Goal: Task Accomplishment & Management: Manage account settings

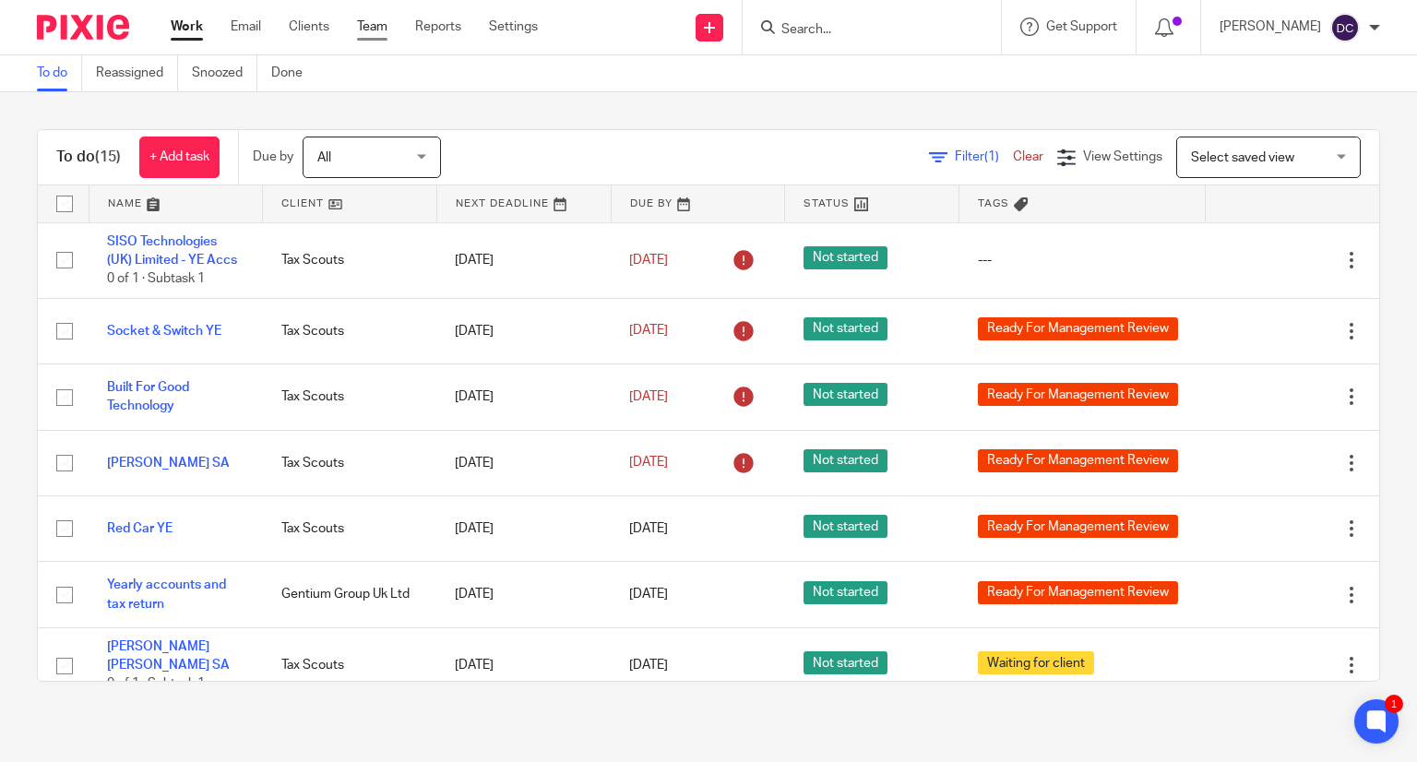
click at [362, 23] on link "Team" at bounding box center [372, 27] width 30 height 18
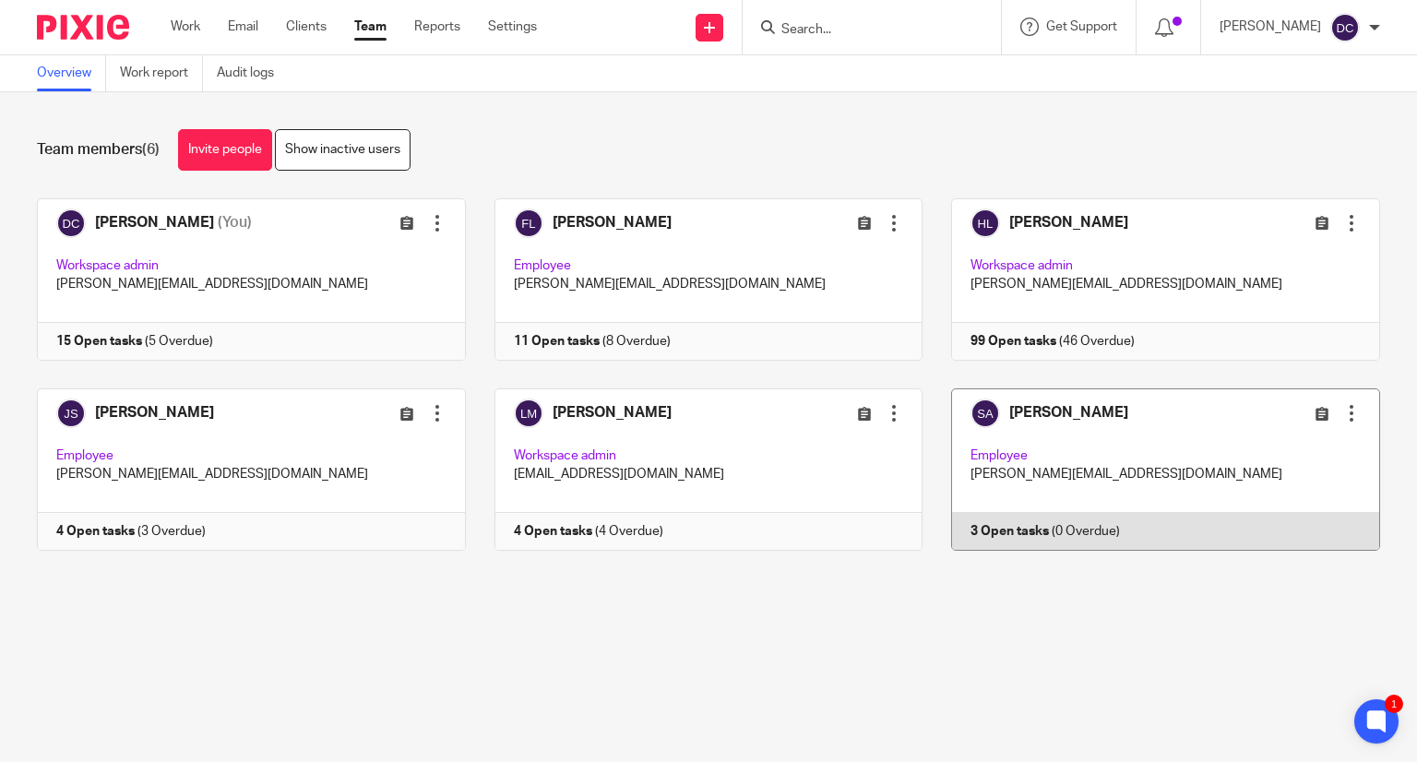
click at [1129, 447] on link at bounding box center [1150, 469] width 457 height 162
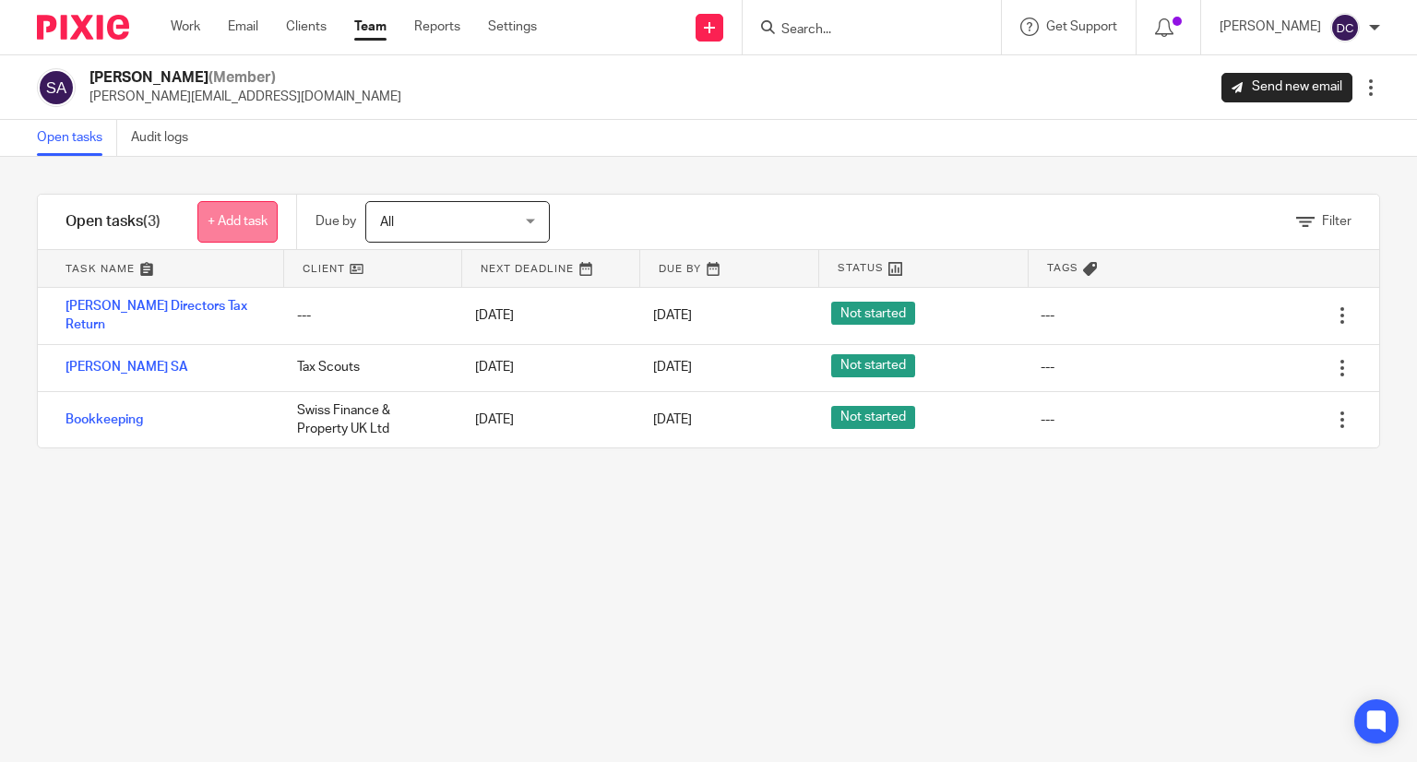
click at [237, 222] on link "+ Add task" at bounding box center [237, 222] width 80 height 42
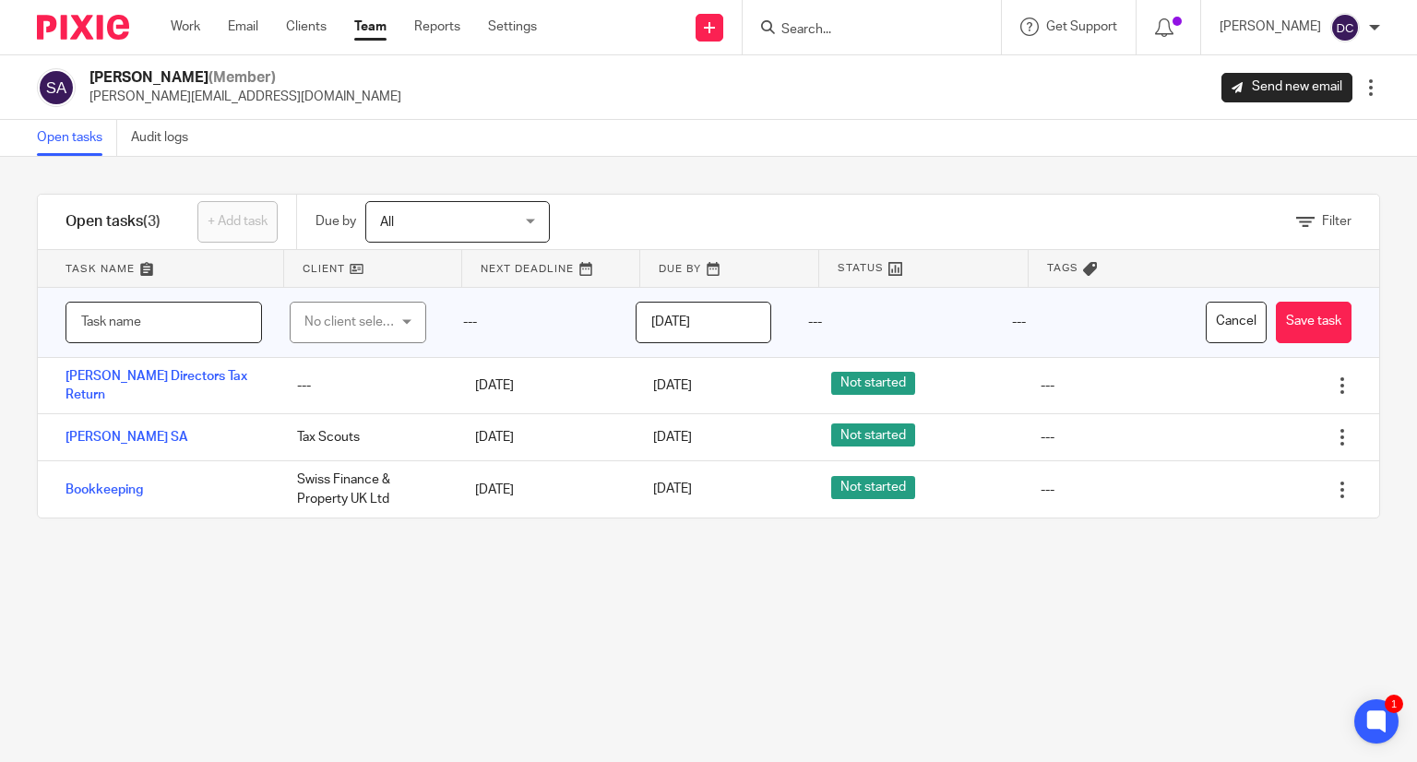
click at [207, 327] on input "text" at bounding box center [163, 323] width 196 height 42
type input "[PERSON_NAME] SA"
click at [371, 302] on div "No client selected" at bounding box center [358, 323] width 136 height 42
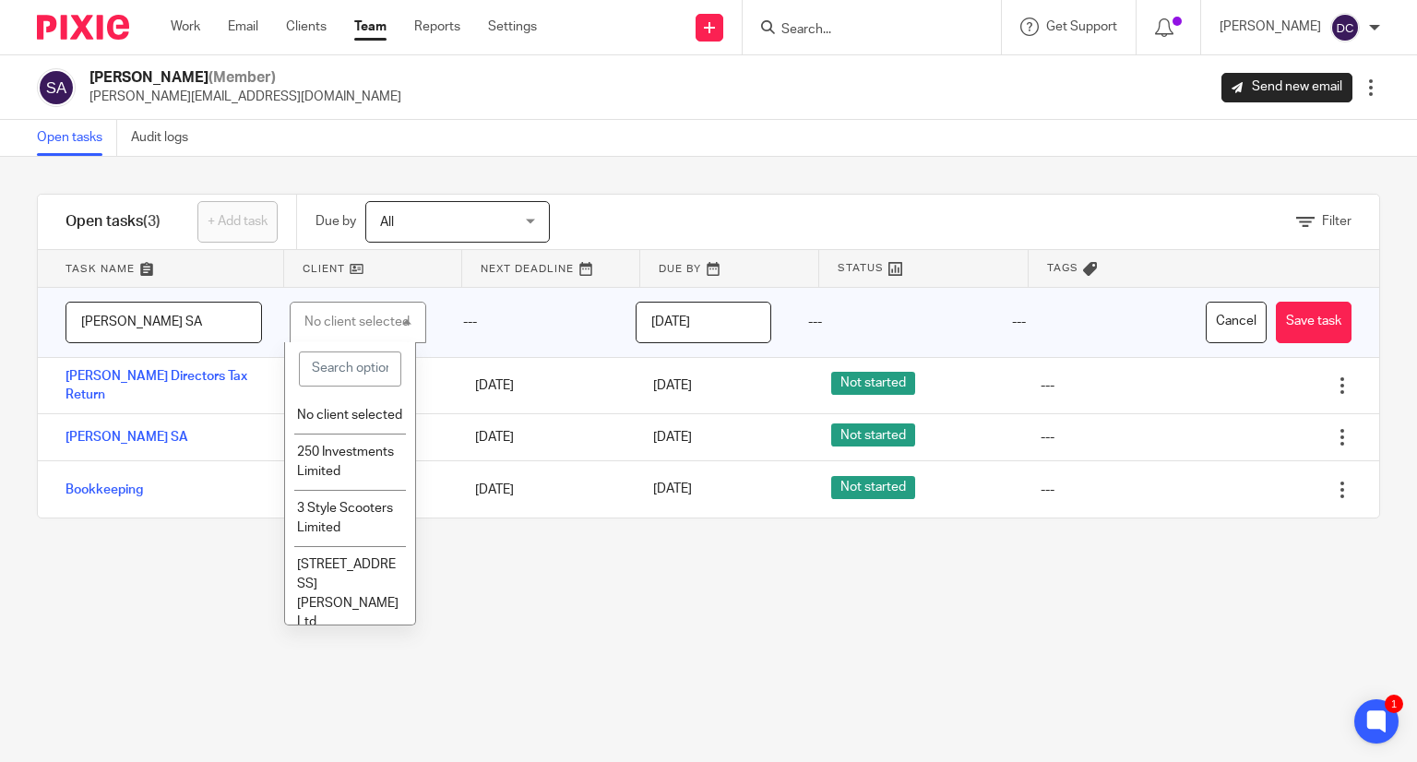
click at [358, 315] on div "No client selected" at bounding box center [356, 321] width 105 height 13
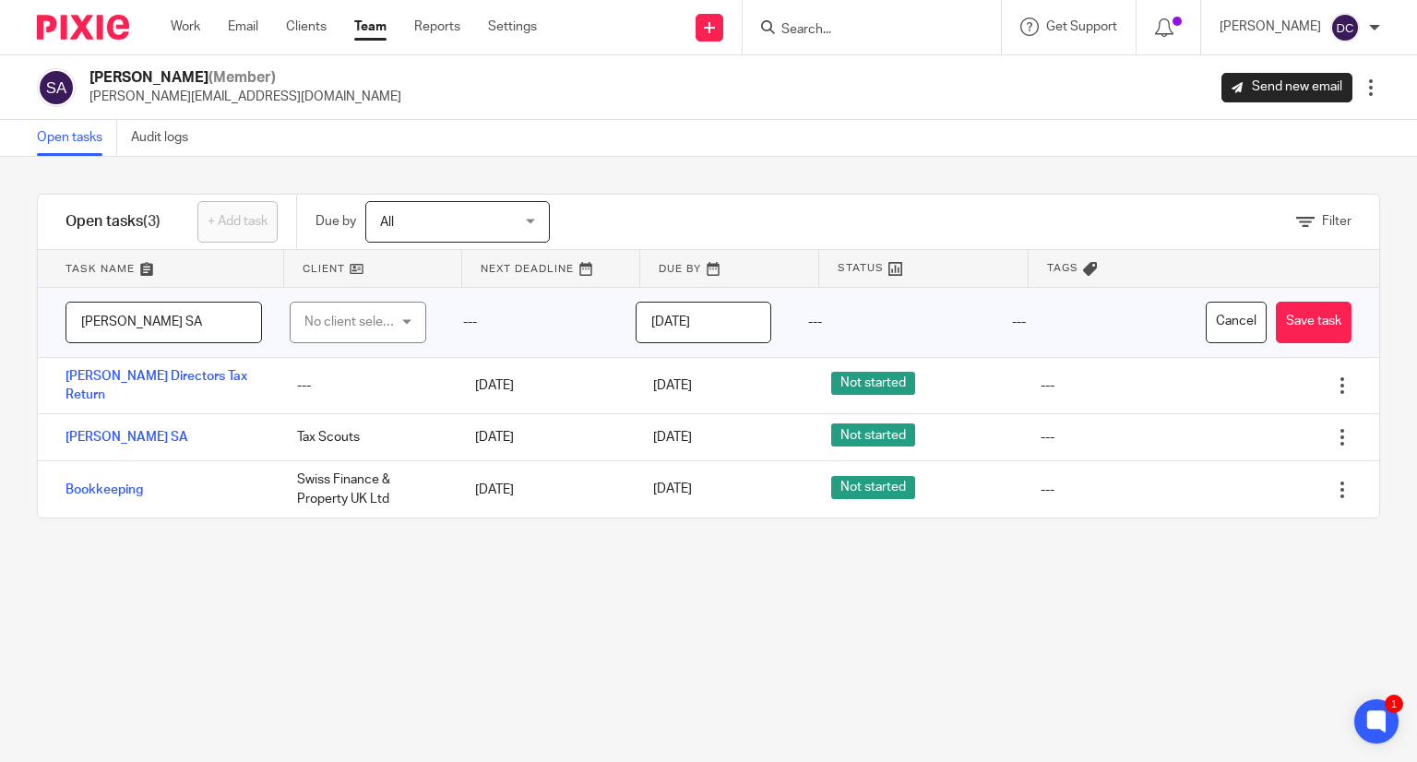
click at [334, 325] on div "No client selected" at bounding box center [352, 322] width 96 height 39
type input "Tax Scout"
click at [333, 410] on span "Tax Scouts" at bounding box center [328, 415] width 63 height 13
click at [656, 319] on input "[DATE]" at bounding box center [703, 323] width 136 height 42
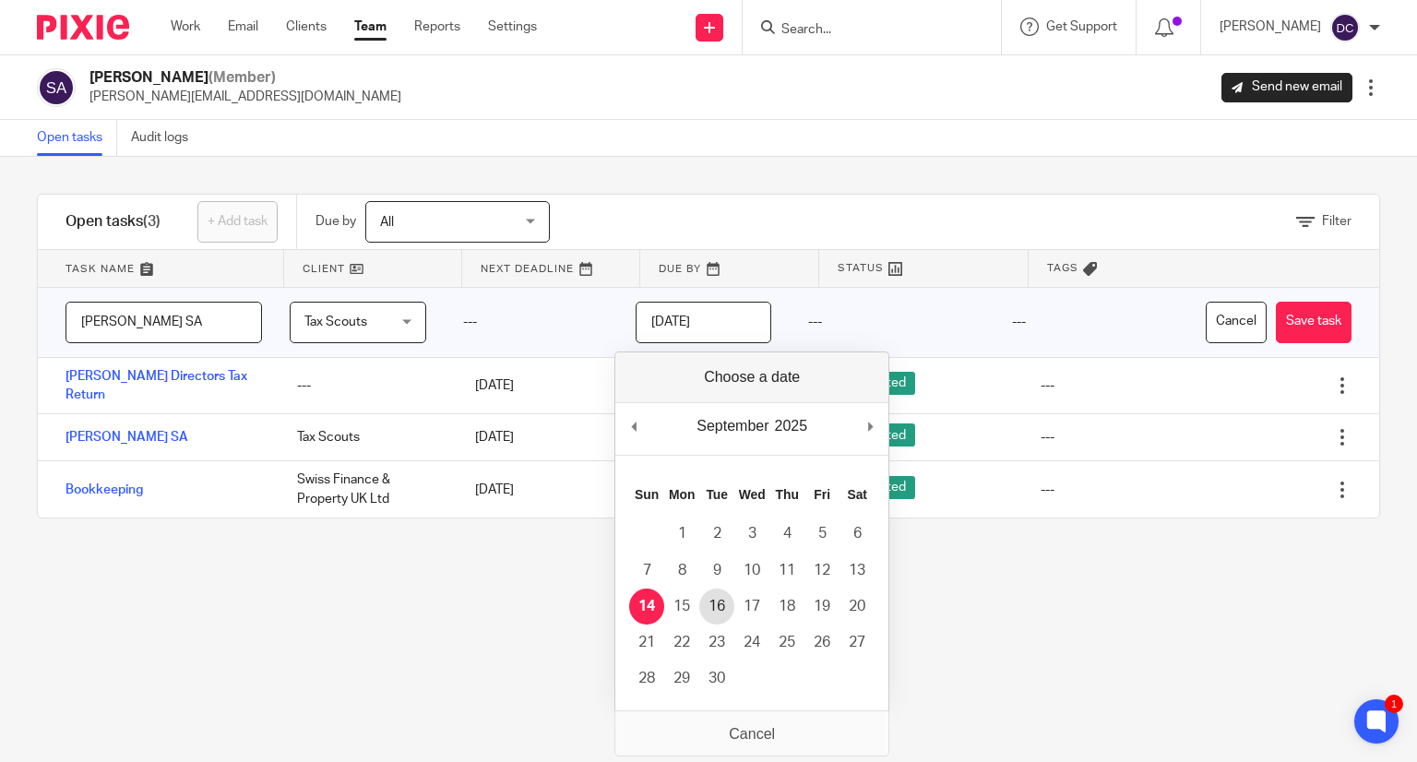
type input "2025-09-16"
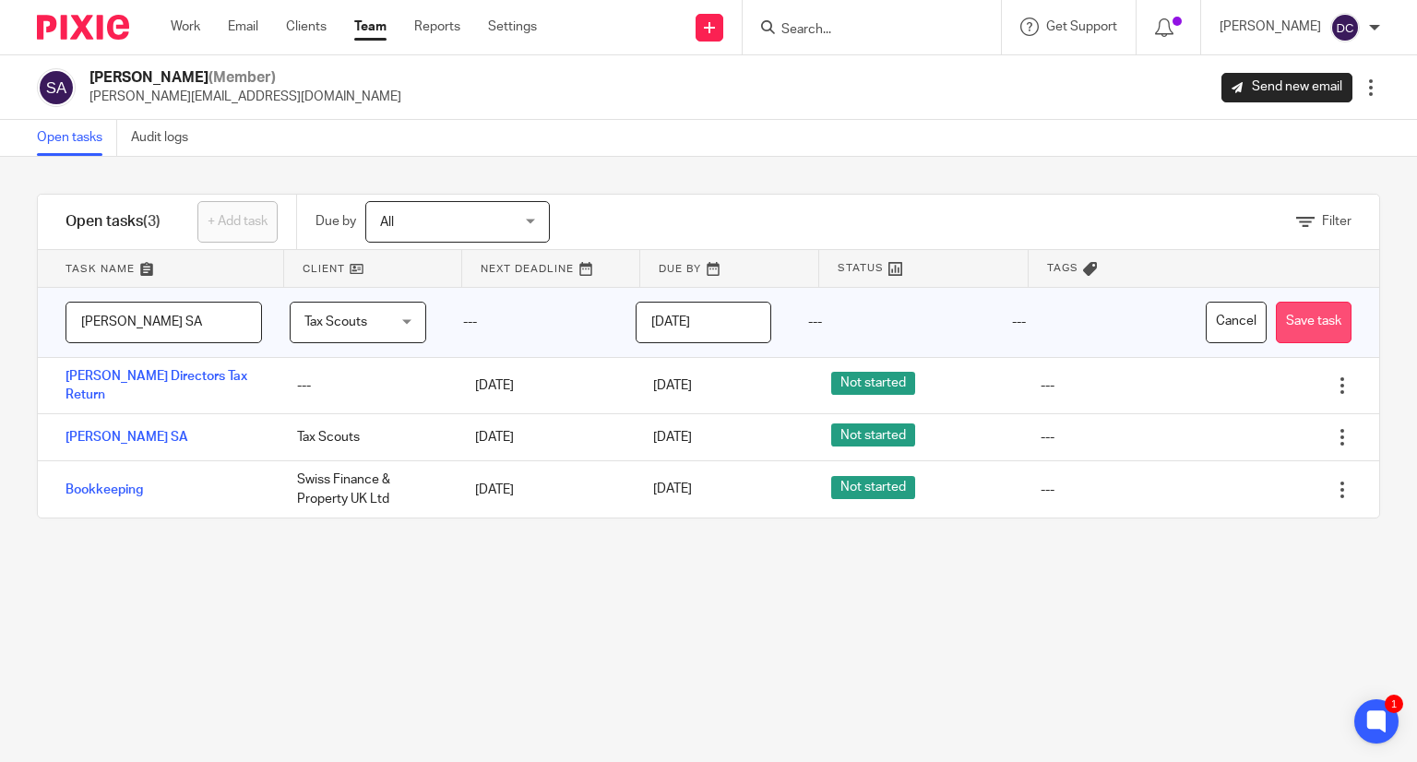
click at [1277, 325] on button "Save task" at bounding box center [1314, 323] width 76 height 42
